Goal: Information Seeking & Learning: Find specific fact

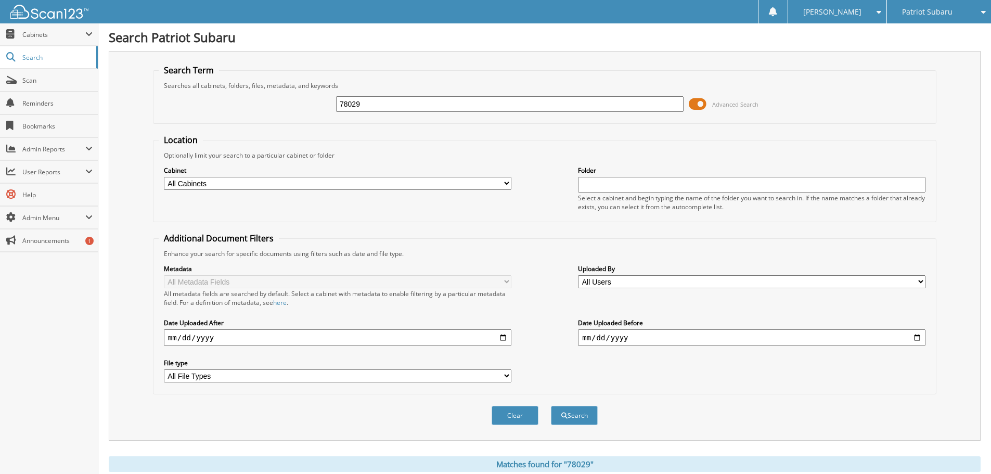
drag, startPoint x: 369, startPoint y: 101, endPoint x: 229, endPoint y: 49, distance: 149.2
click at [231, 51] on div "Search Term Searches all cabinets, folders, files, metadata, and keywords 78029…" at bounding box center [545, 245] width 872 height 389
type input "12023"
click at [551, 406] on button "Search" at bounding box center [574, 415] width 47 height 19
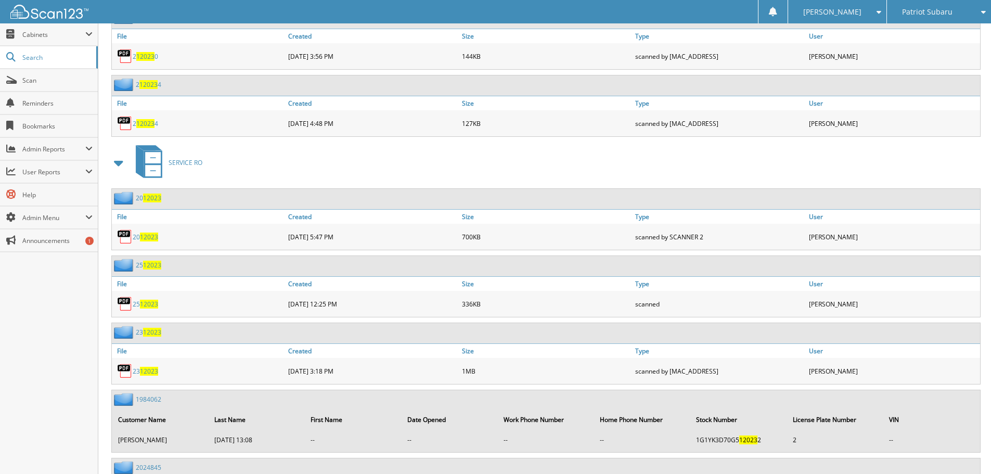
scroll to position [1144, 0]
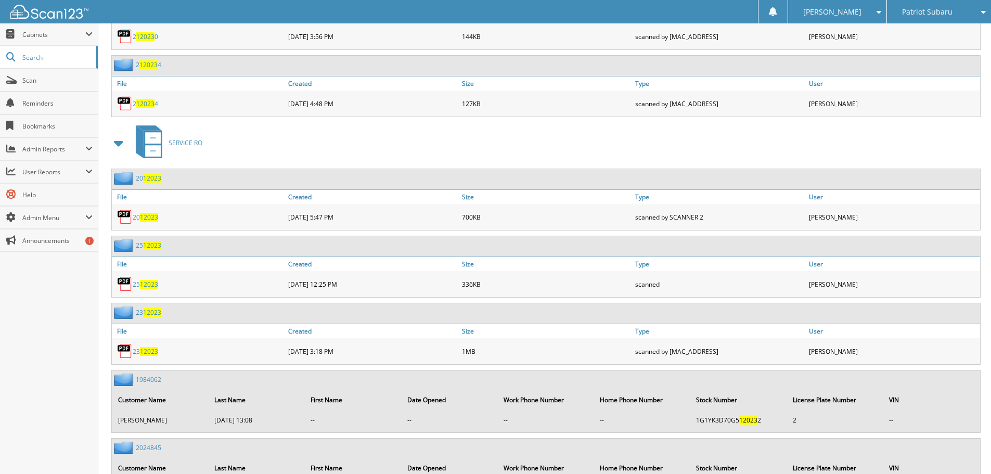
click at [150, 286] on span "12023" at bounding box center [149, 284] width 18 height 9
